Goal: Task Accomplishment & Management: Manage account settings

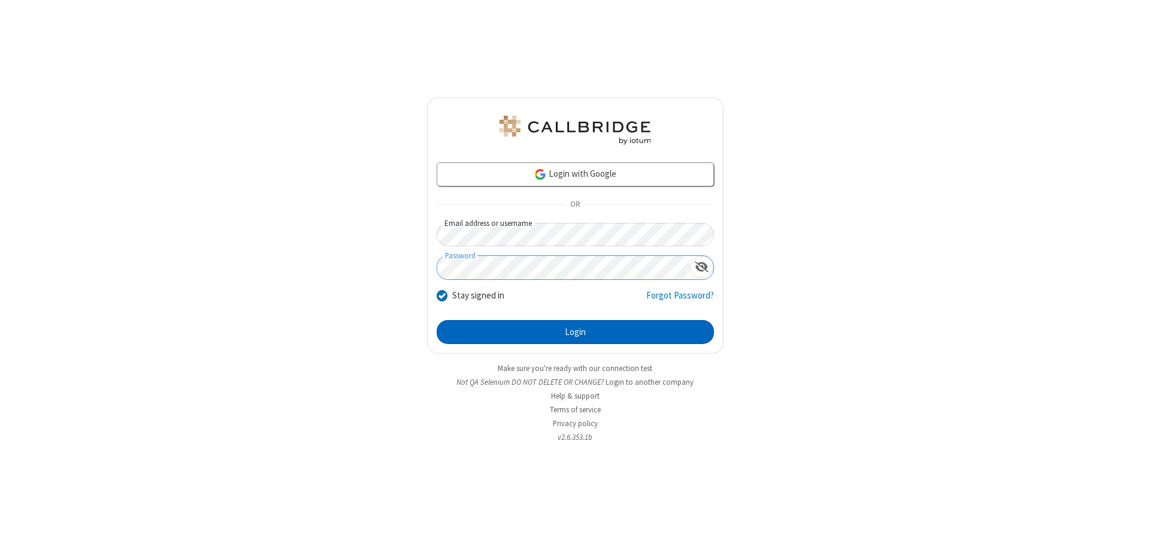
click at [575, 332] on button "Login" at bounding box center [575, 332] width 277 height 24
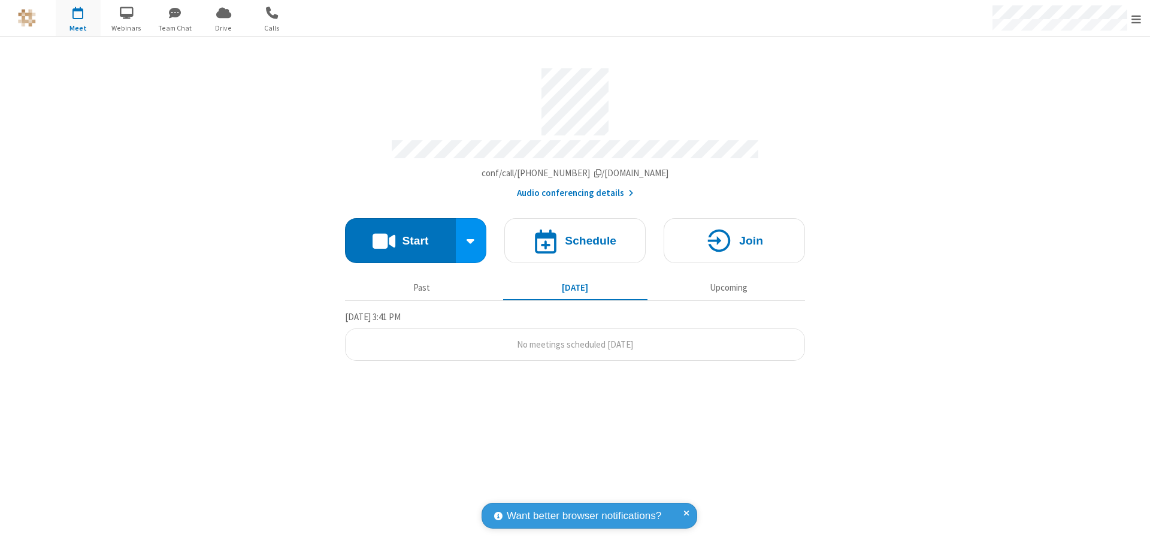
click at [1136, 19] on span "Open menu" at bounding box center [1136, 19] width 10 height 12
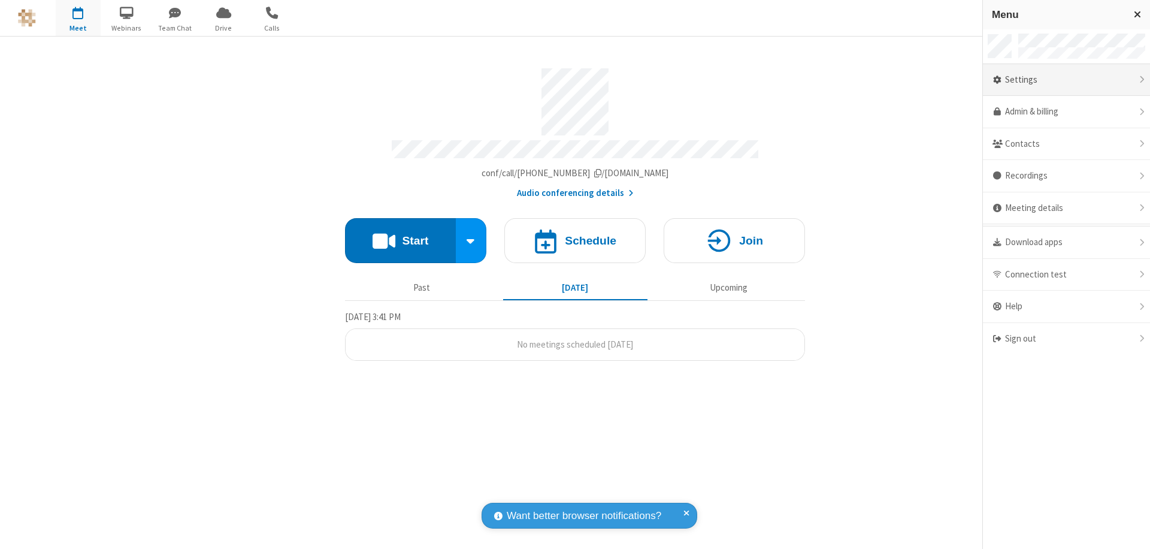
click at [1066, 80] on div "Settings" at bounding box center [1066, 80] width 167 height 32
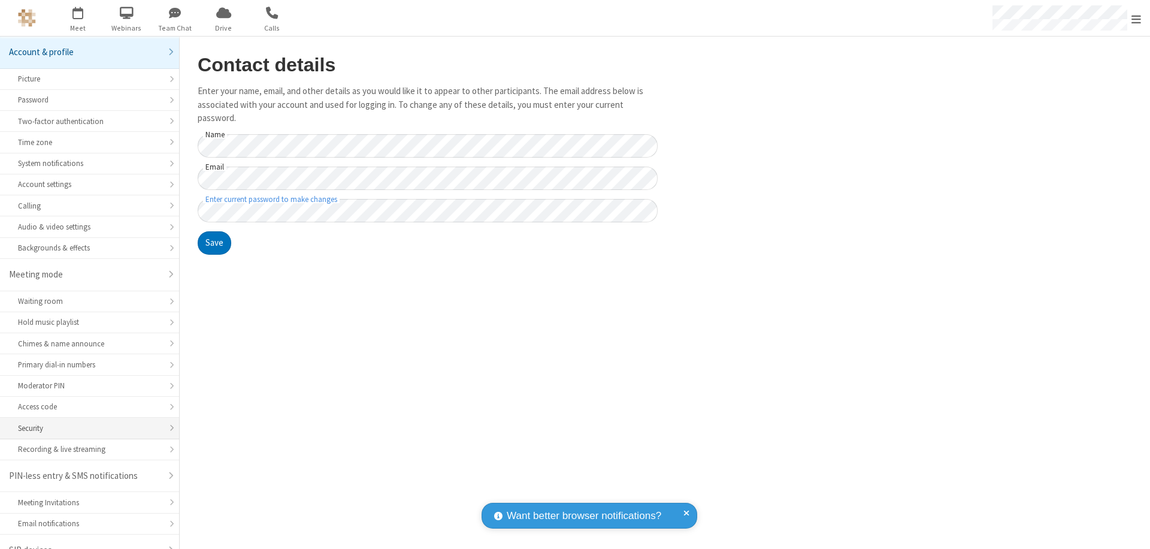
click at [85, 422] on div "Security" at bounding box center [89, 427] width 143 height 11
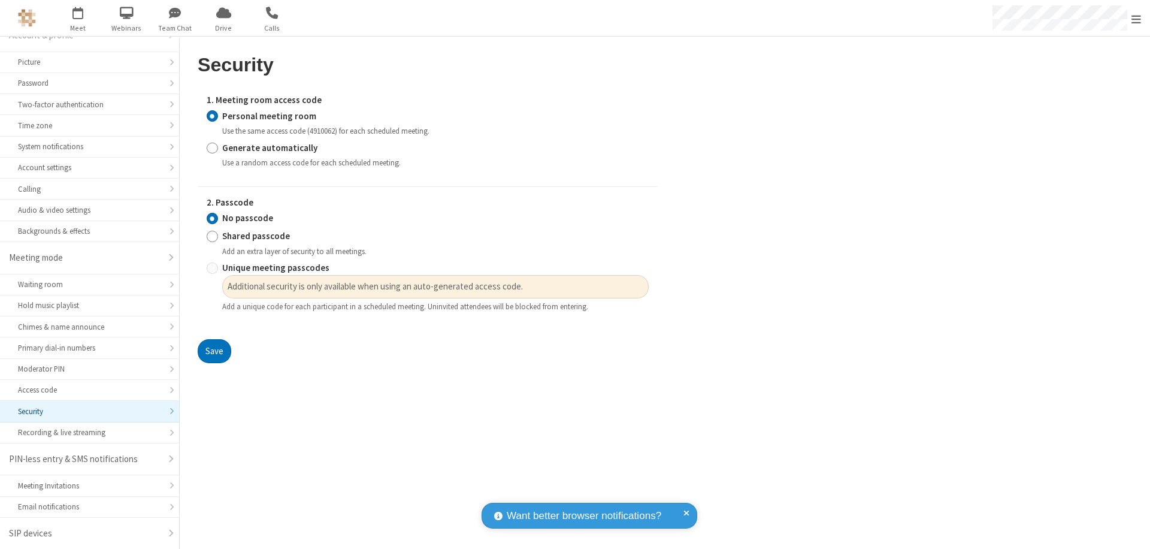
click at [212, 116] on input "Personal meeting room" at bounding box center [212, 116] width 11 height 13
click at [212, 218] on input "No passcode" at bounding box center [212, 218] width 11 height 13
click at [214, 351] on button "Save" at bounding box center [215, 351] width 34 height 24
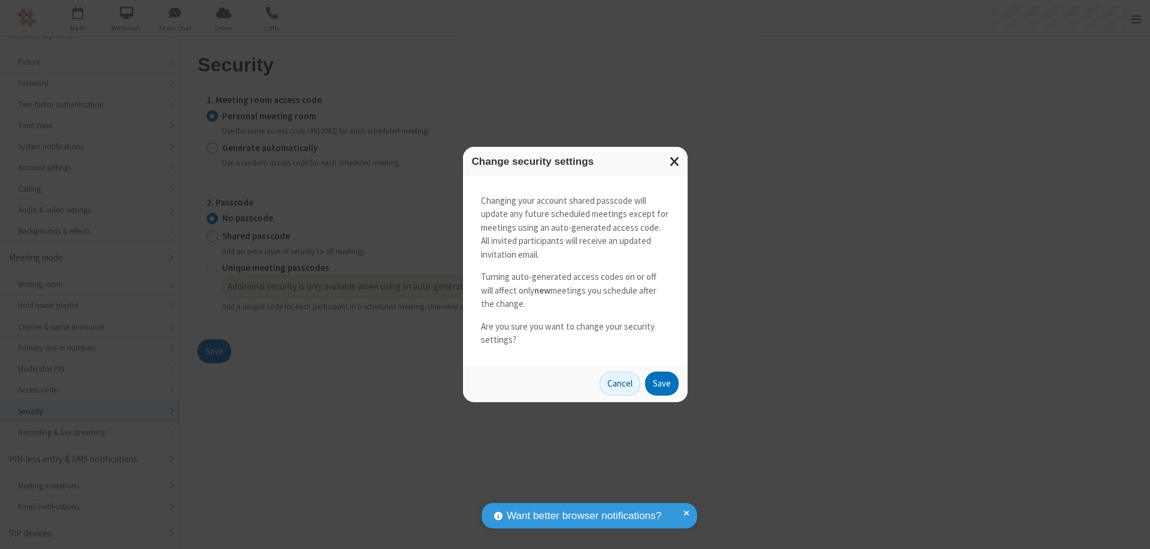
click at [661, 383] on button "Save" at bounding box center [662, 383] width 34 height 24
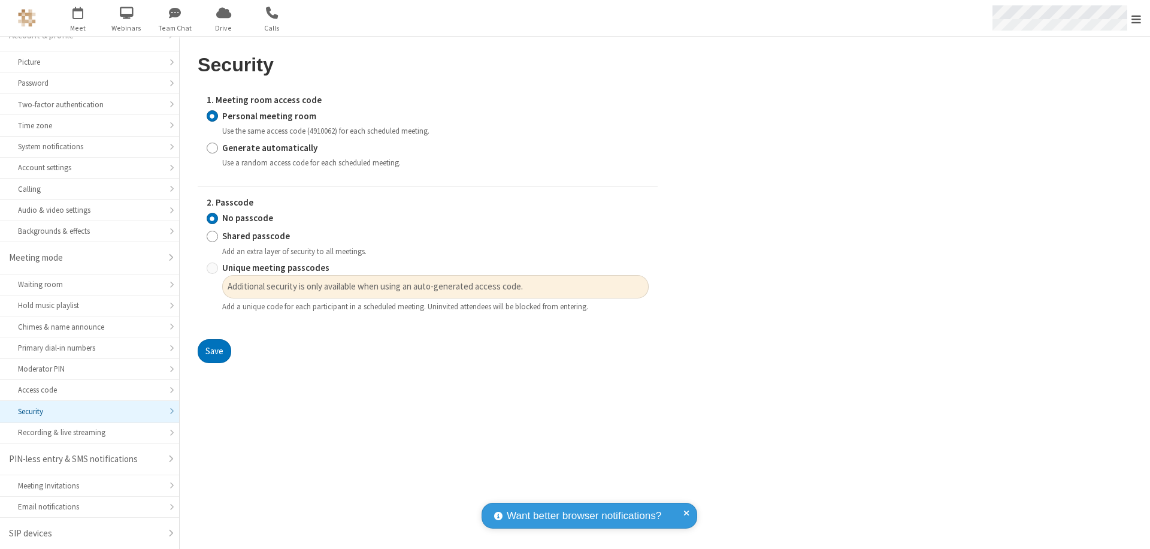
click at [1136, 19] on span "Open menu" at bounding box center [1136, 19] width 10 height 12
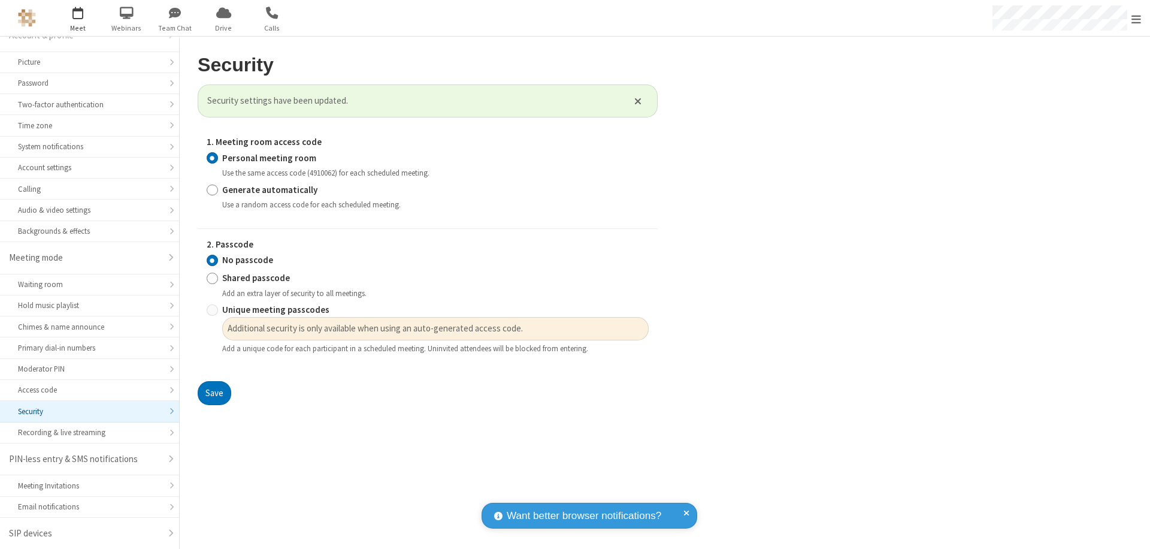
click at [78, 18] on span "button" at bounding box center [78, 12] width 45 height 20
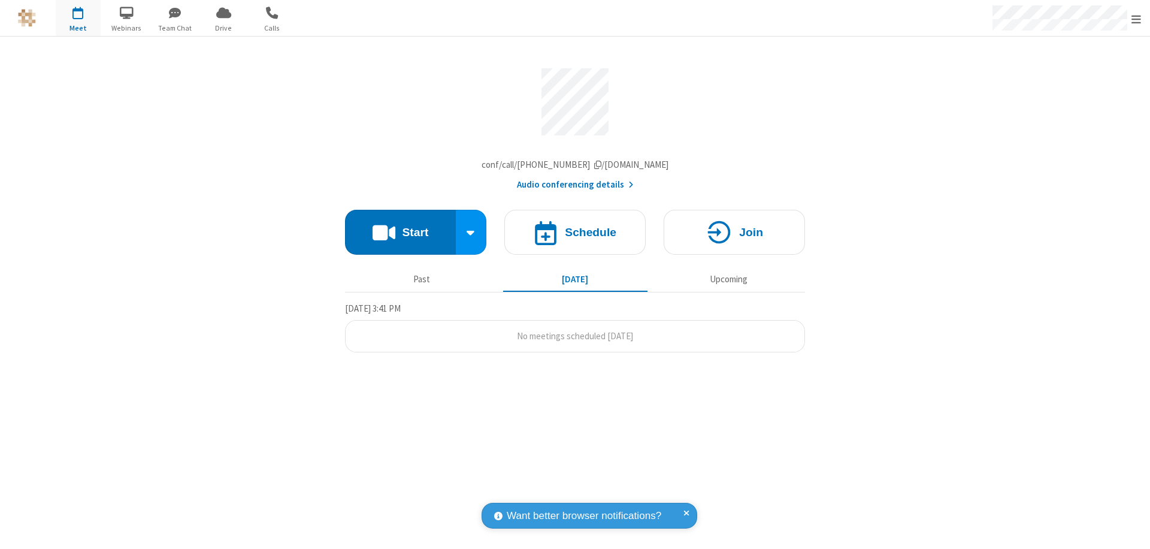
click at [575, 235] on h4 "Schedule" at bounding box center [591, 231] width 52 height 11
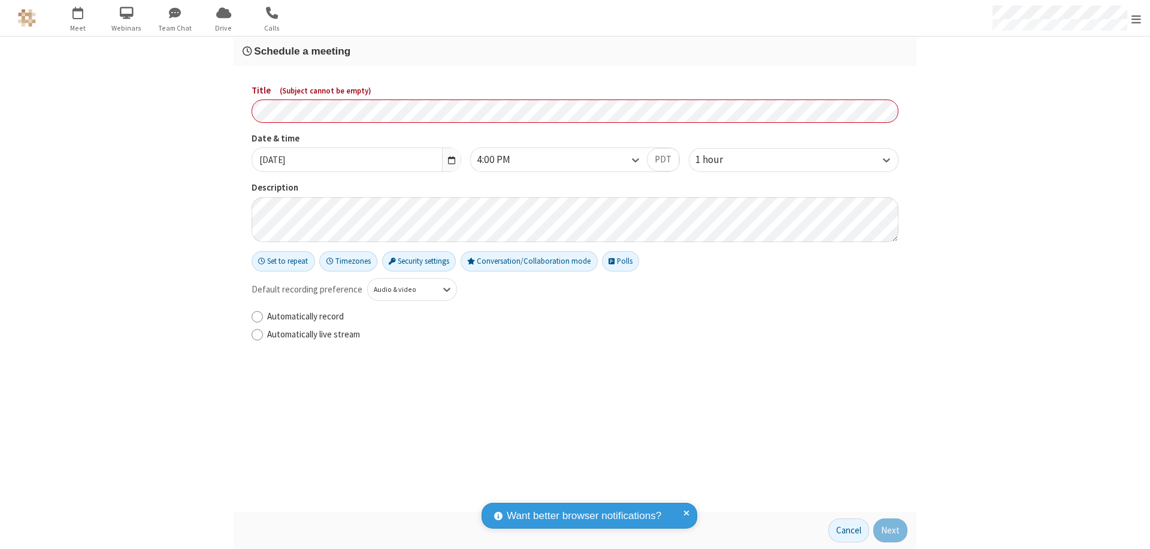
click at [575, 51] on h3 "Schedule a meeting" at bounding box center [575, 51] width 665 height 11
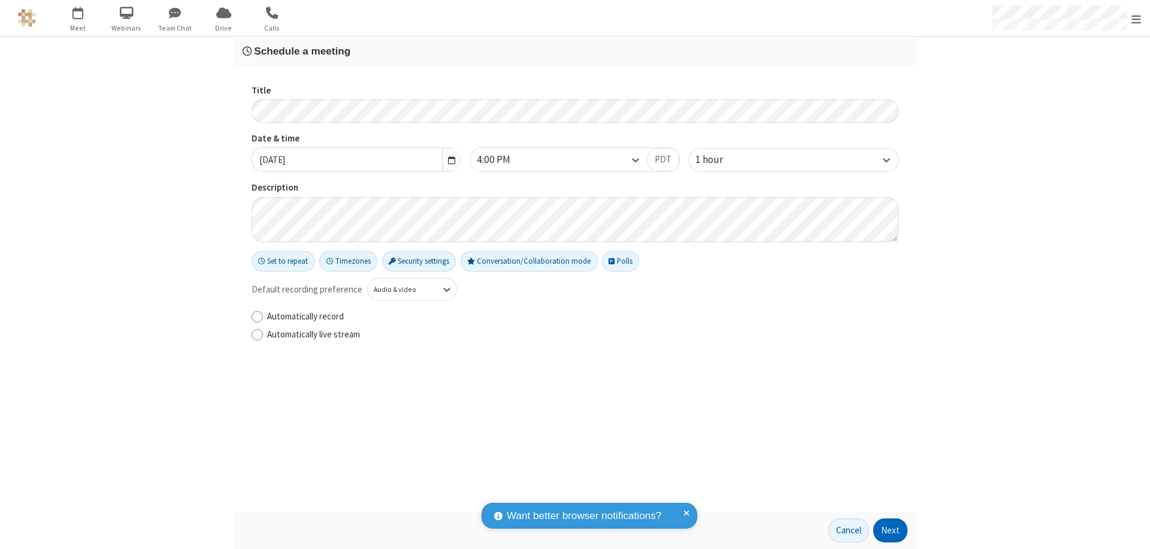
click at [891, 530] on button "Next" at bounding box center [890, 530] width 34 height 24
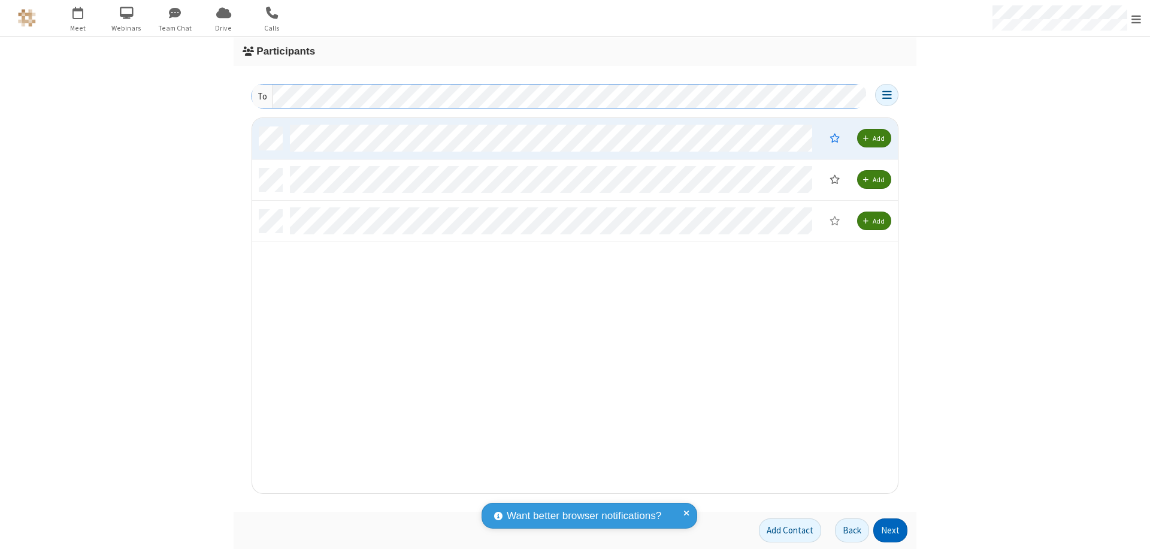
click at [891, 530] on button "Next" at bounding box center [890, 530] width 34 height 24
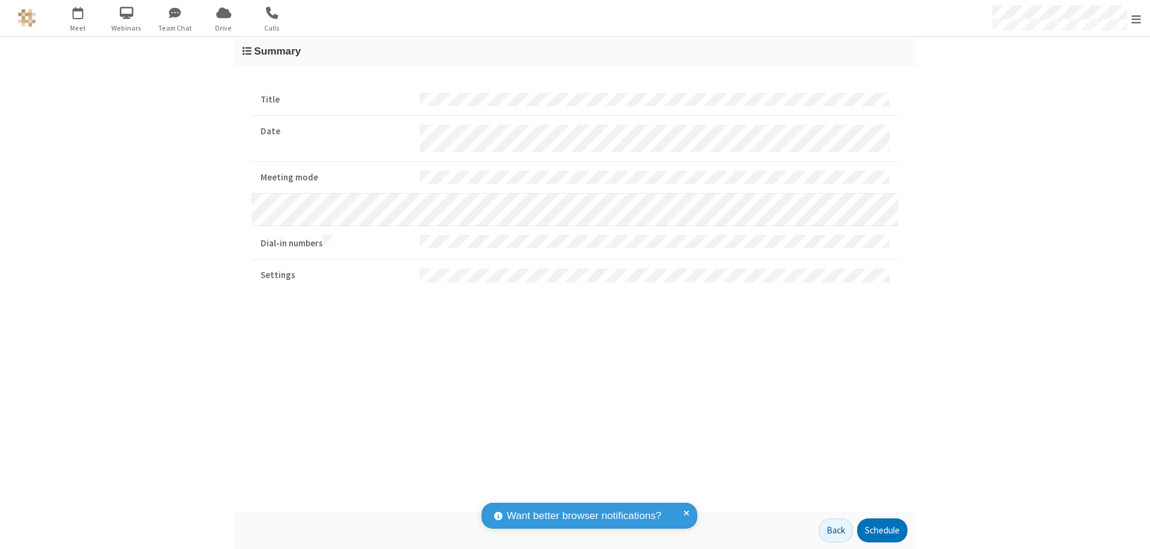
click at [882, 530] on button "Schedule" at bounding box center [882, 530] width 50 height 24
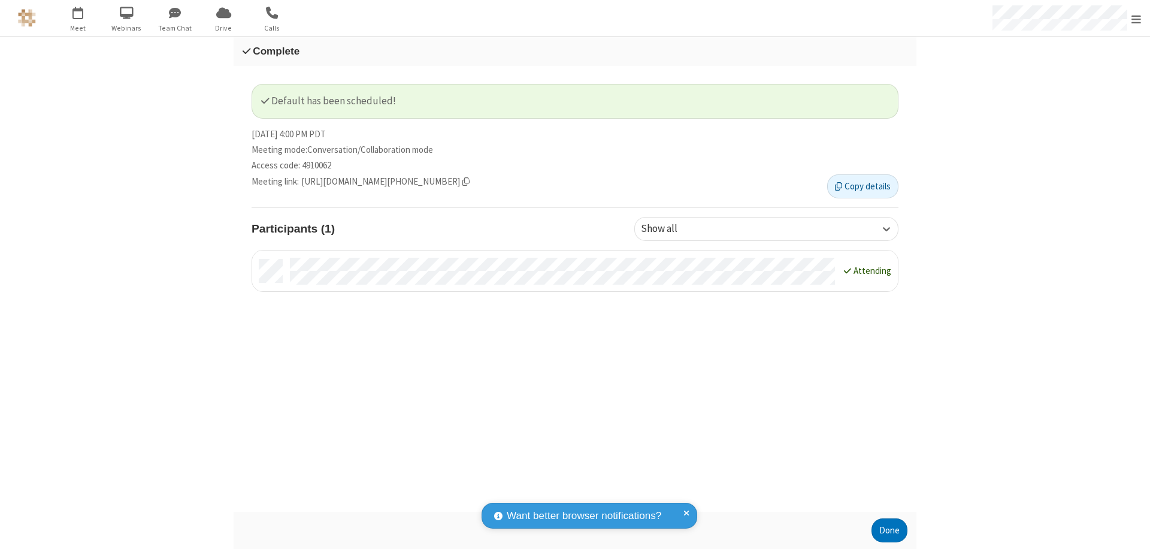
click at [889, 530] on button "Done" at bounding box center [889, 530] width 36 height 24
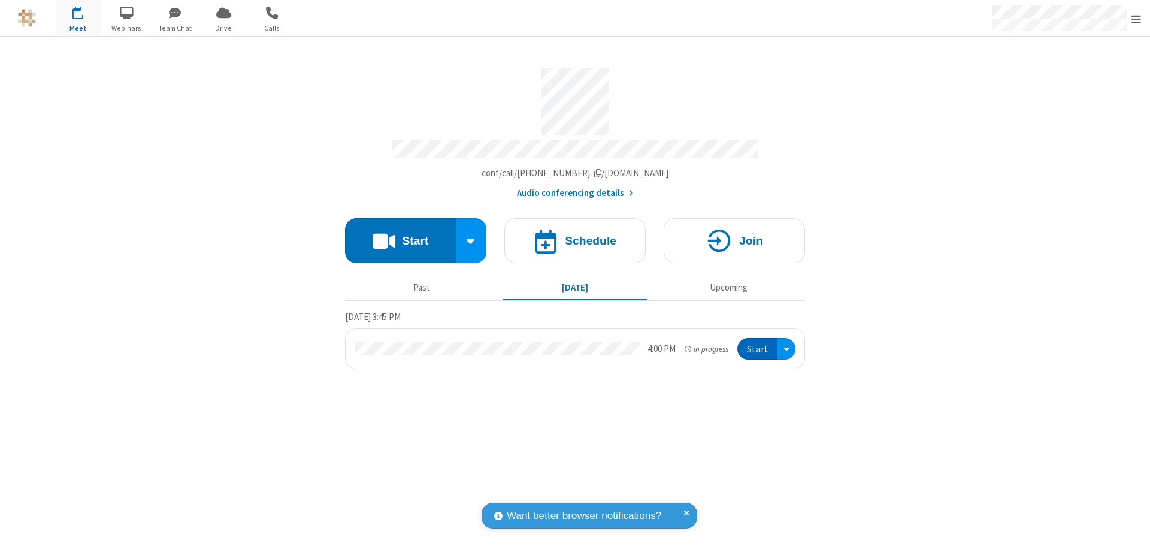
click at [758, 343] on button "Start" at bounding box center [757, 349] width 40 height 22
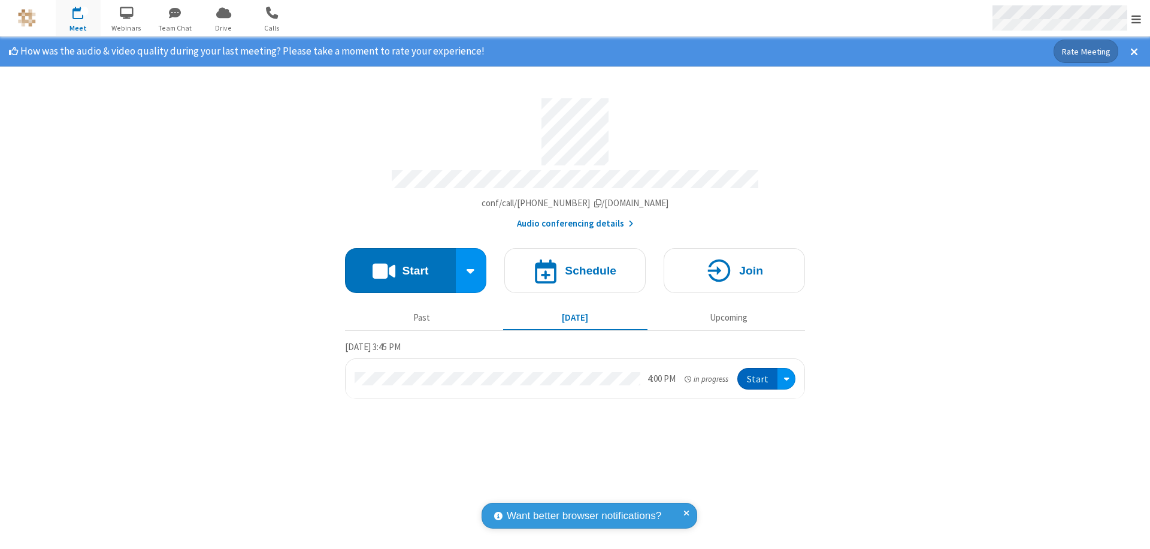
click at [1136, 19] on span "Open menu" at bounding box center [1136, 19] width 10 height 12
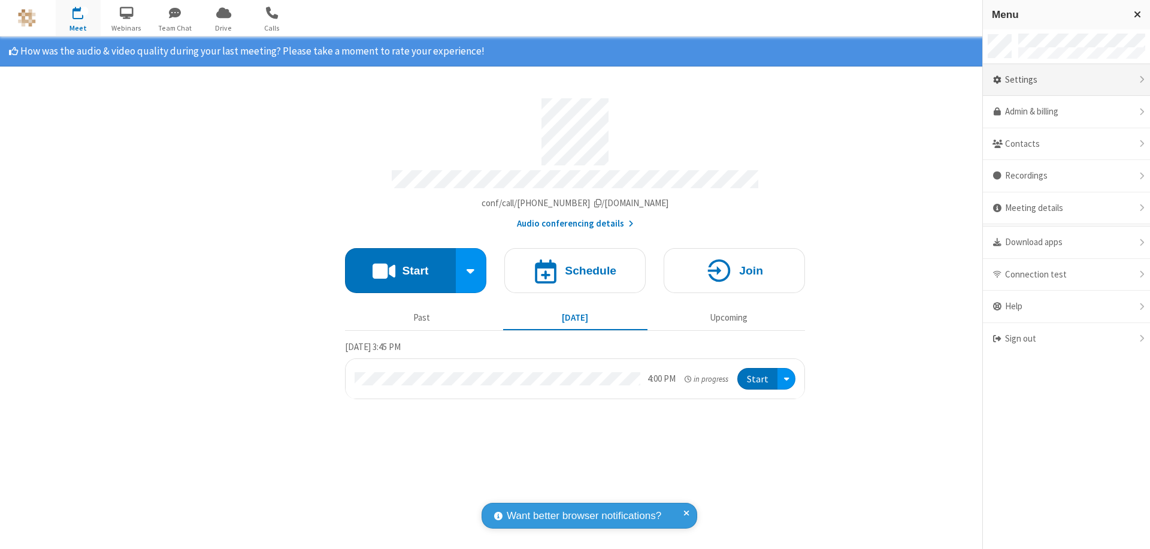
click at [1066, 80] on div "Settings" at bounding box center [1066, 80] width 167 height 32
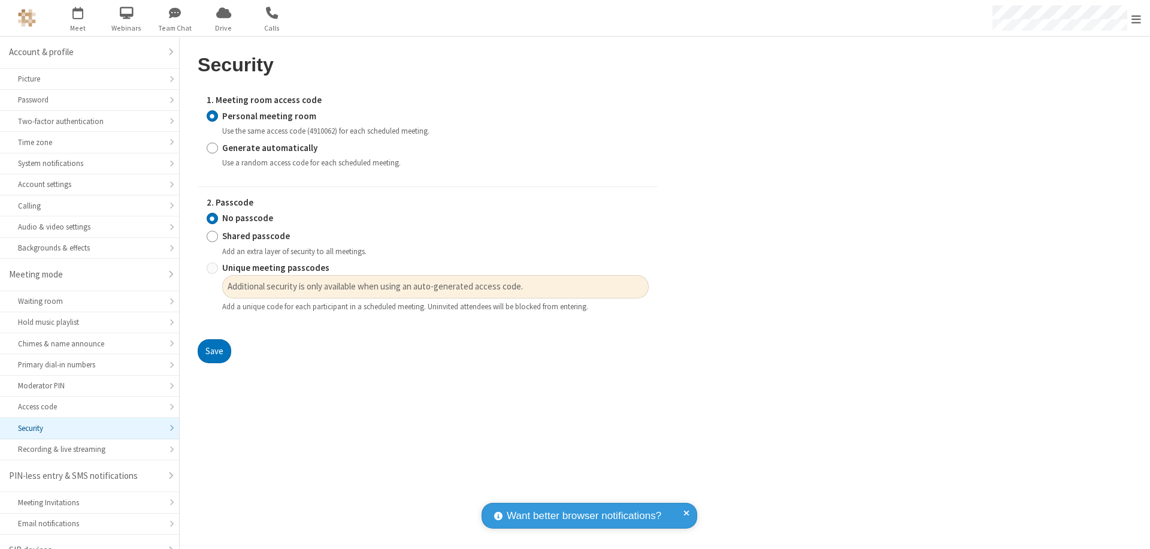
scroll to position [17, 0]
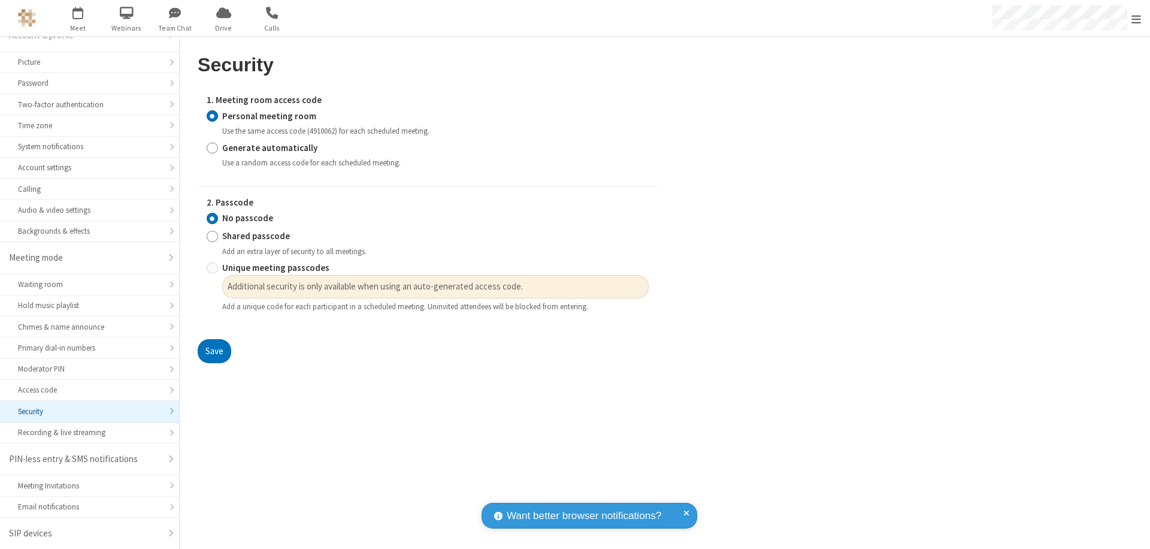
click at [212, 116] on input "Personal meeting room" at bounding box center [212, 116] width 11 height 13
click at [212, 218] on input "No passcode" at bounding box center [212, 218] width 11 height 13
click at [214, 351] on button "Save" at bounding box center [215, 351] width 34 height 24
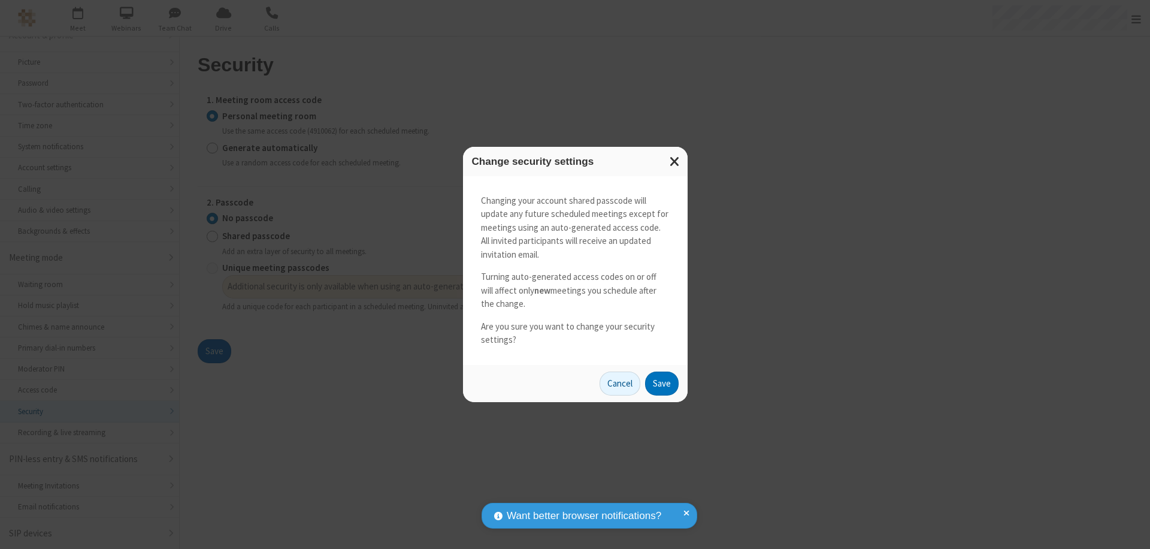
click at [661, 383] on button "Save" at bounding box center [662, 383] width 34 height 24
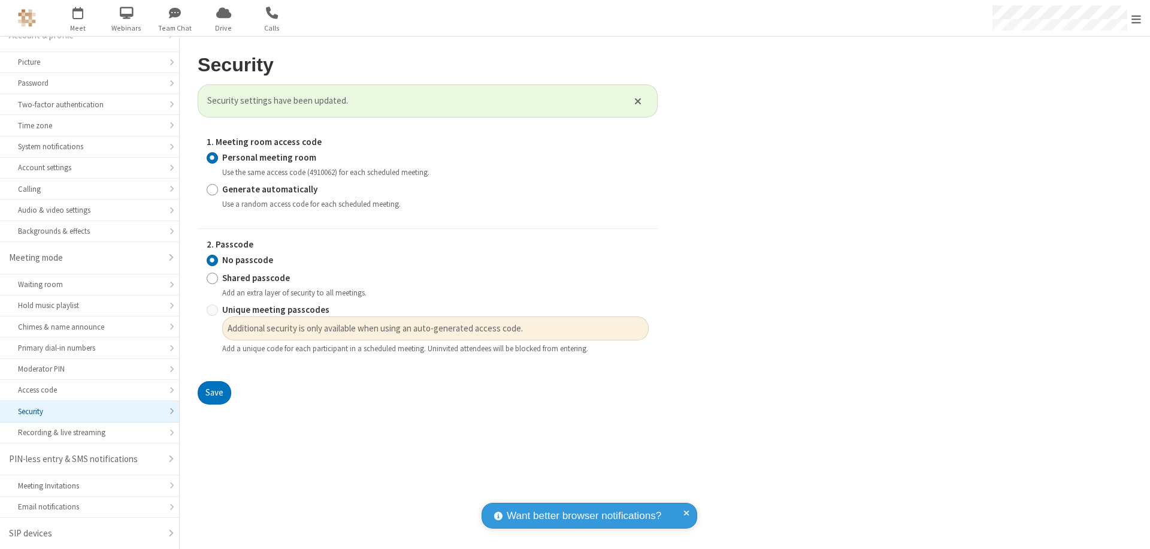
click at [1136, 18] on span "Open menu" at bounding box center [1136, 19] width 10 height 12
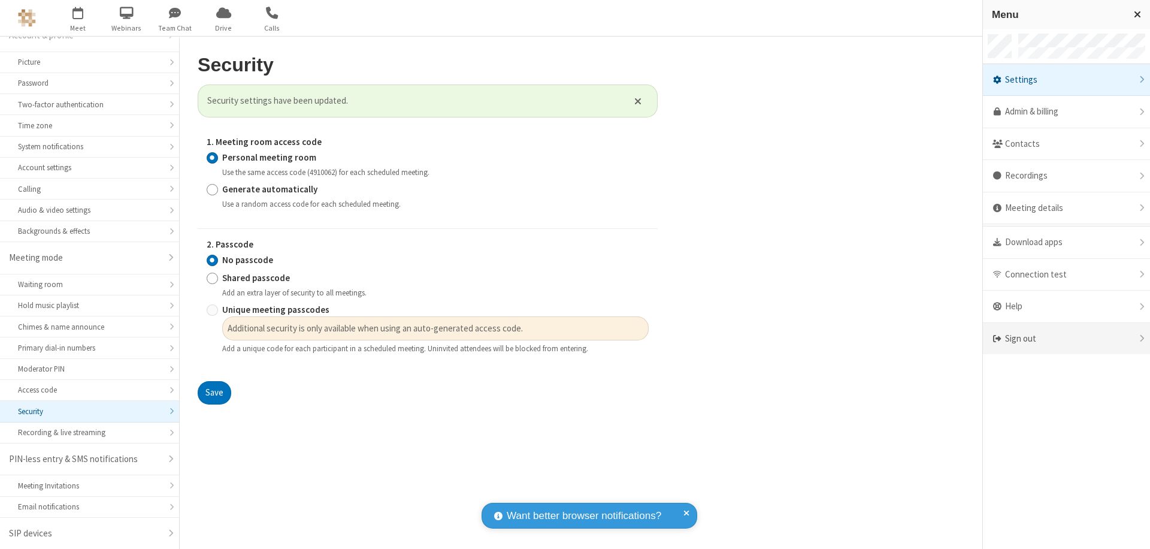
click at [1066, 338] on div "Sign out" at bounding box center [1066, 339] width 167 height 32
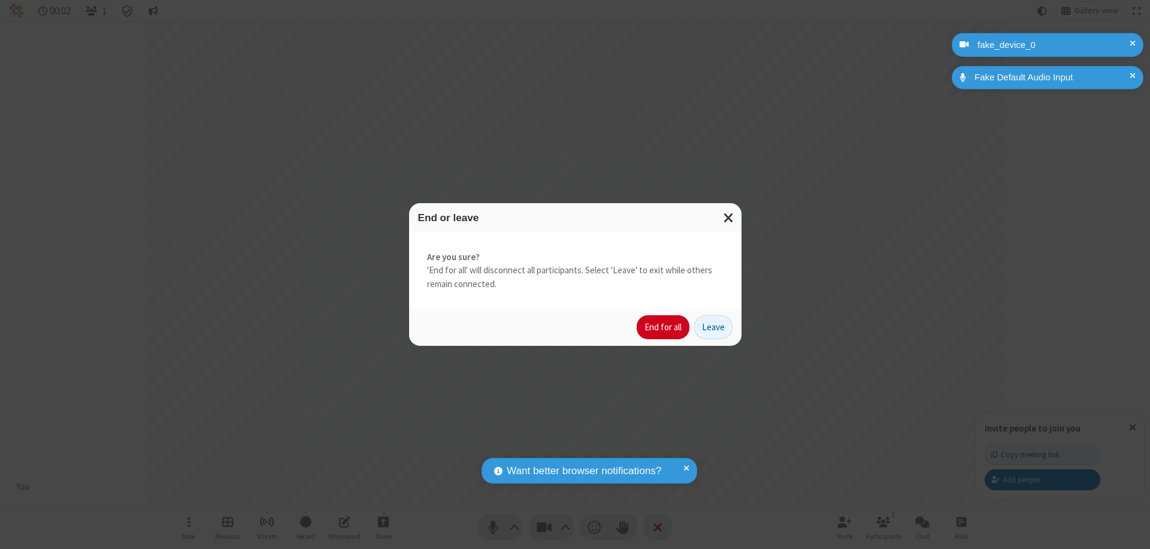
click at [664, 327] on button "End for all" at bounding box center [663, 327] width 53 height 24
